Goal: Find specific page/section: Find specific page/section

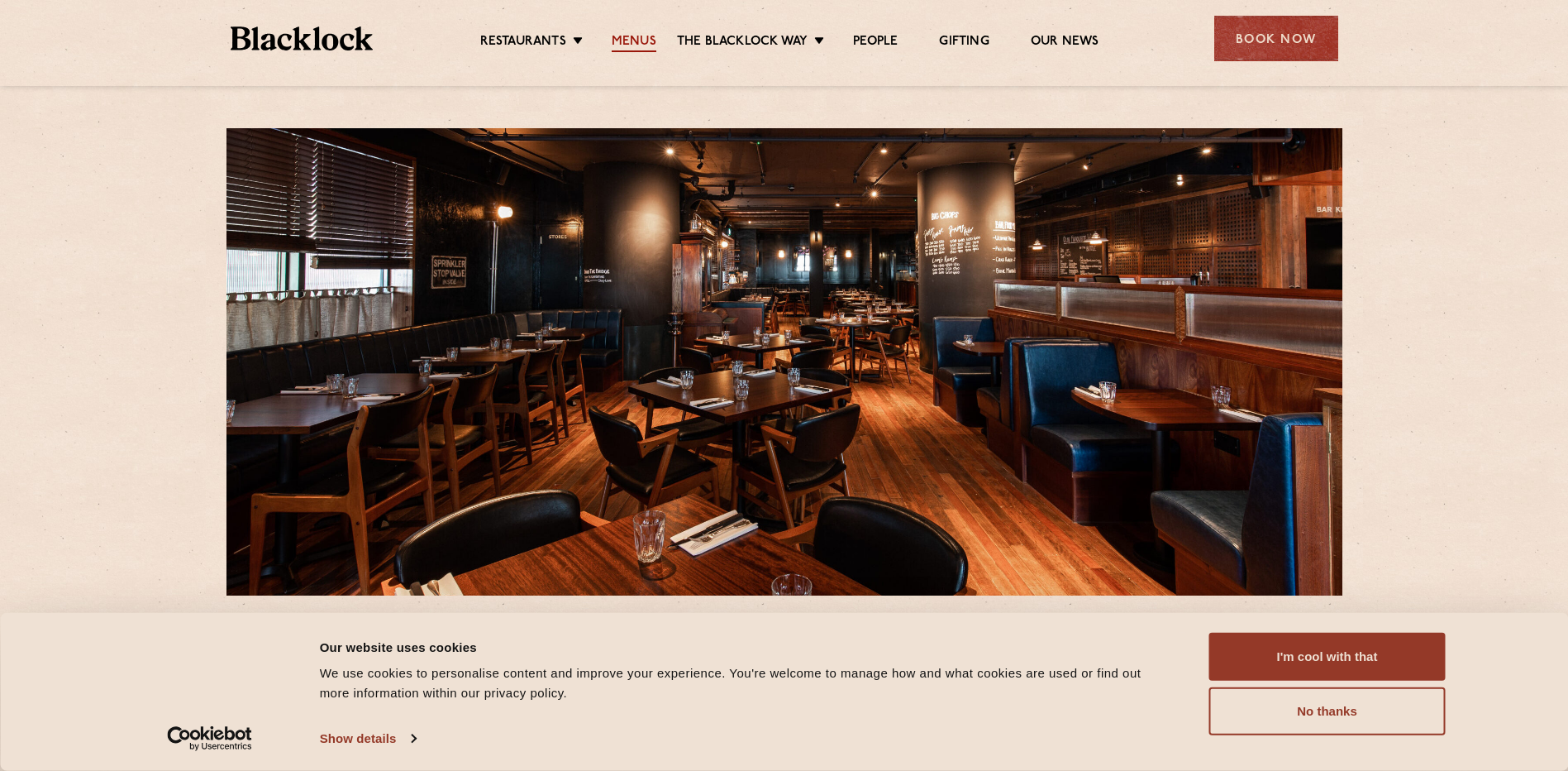
click at [635, 41] on link "Menus" at bounding box center [634, 43] width 45 height 18
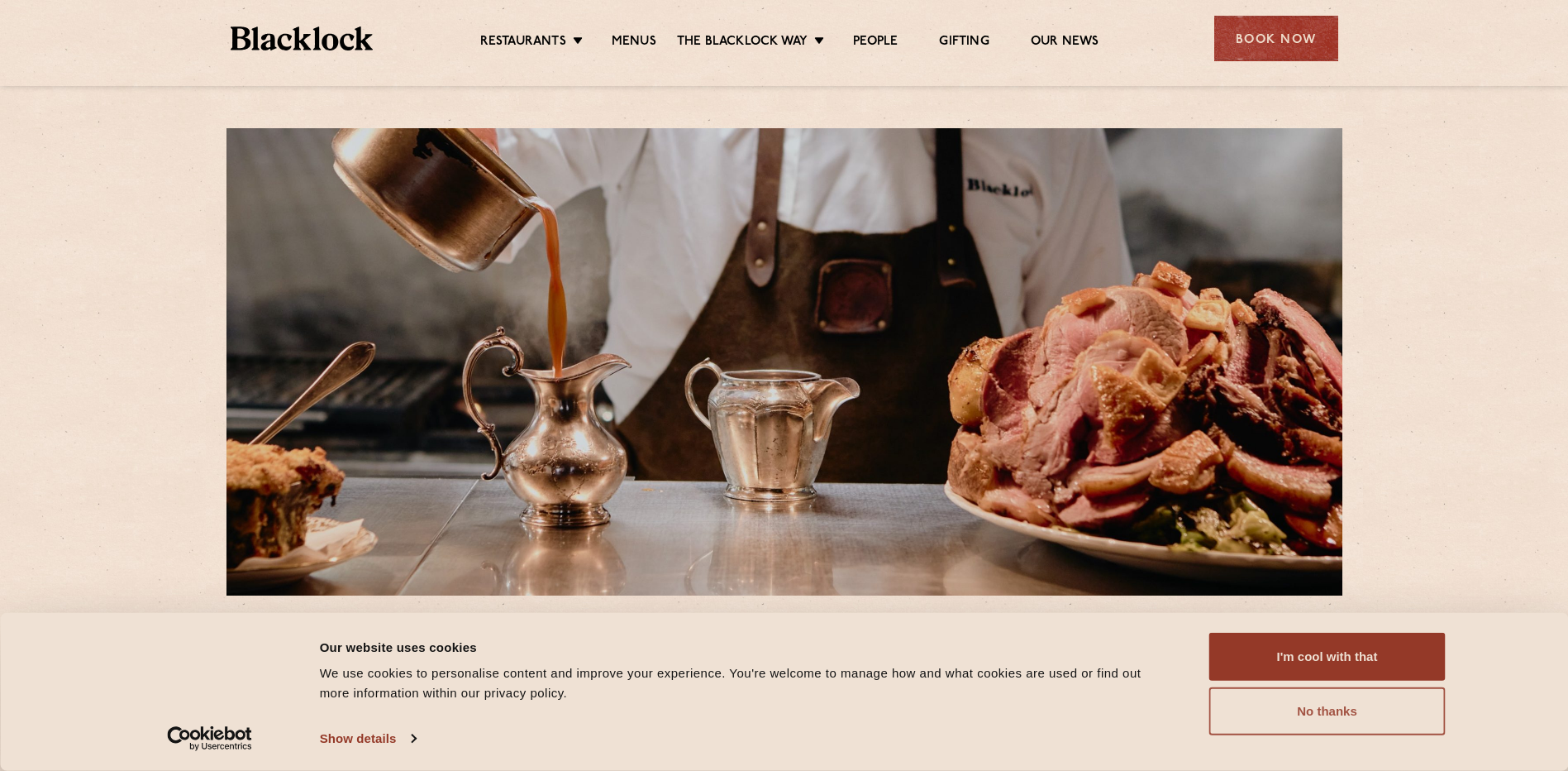
click at [1296, 712] on button "No thanks" at bounding box center [1328, 711] width 236 height 48
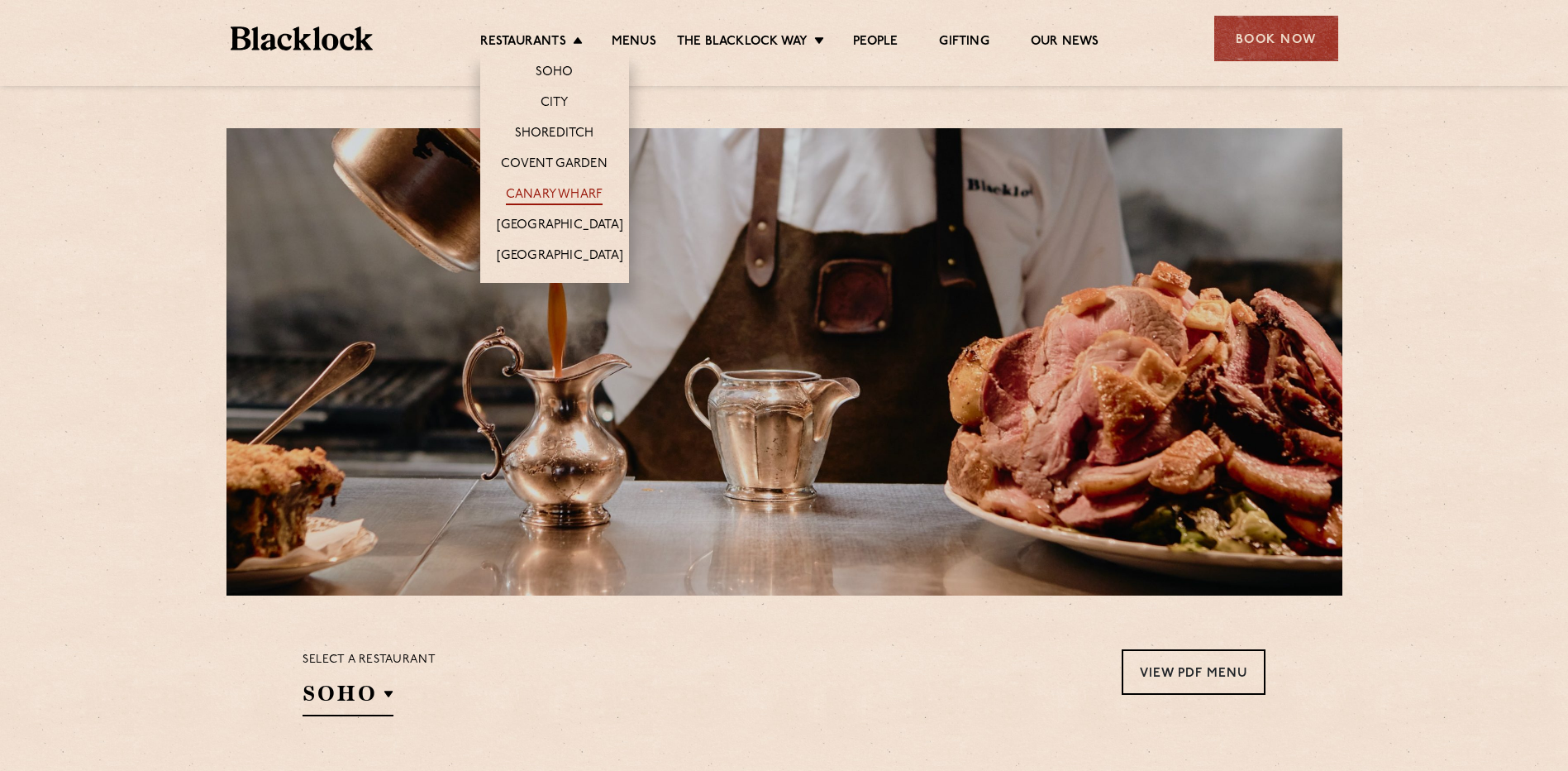
click at [539, 197] on link "Canary Wharf" at bounding box center [554, 196] width 97 height 18
